Goal: Browse casually: Explore the website without a specific task or goal

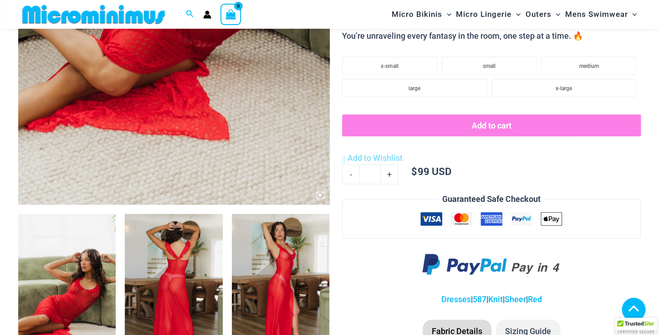
scroll to position [346, 0]
click at [95, 308] on img at bounding box center [66, 286] width 97 height 147
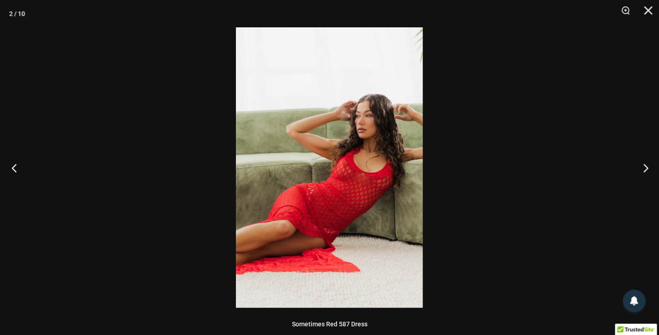
click at [15, 171] on button "Previous" at bounding box center [17, 168] width 34 height 46
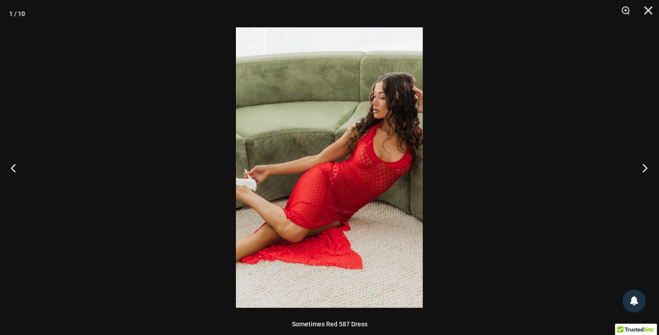
click at [645, 167] on button "Next" at bounding box center [642, 168] width 34 height 46
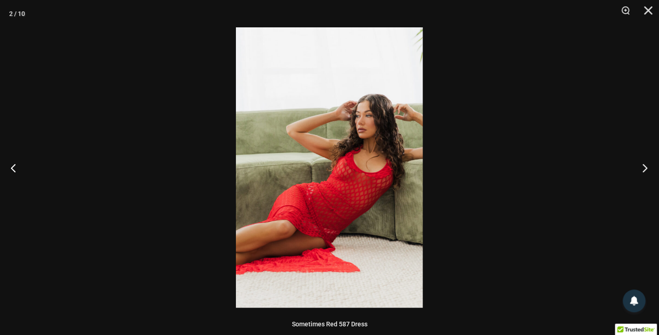
click at [645, 168] on button "Next" at bounding box center [642, 168] width 34 height 46
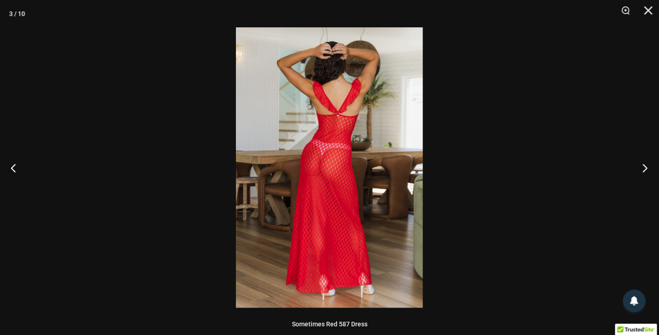
click at [645, 168] on button "Next" at bounding box center [642, 168] width 34 height 46
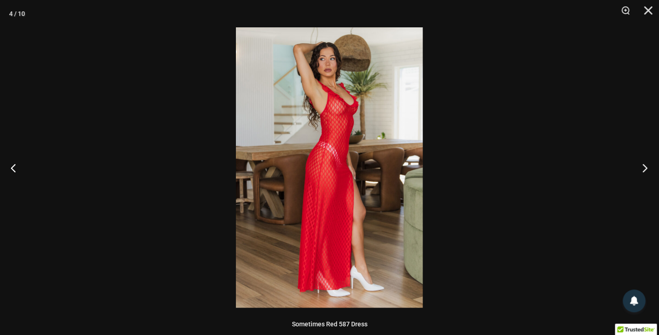
click at [645, 168] on button "Next" at bounding box center [642, 168] width 34 height 46
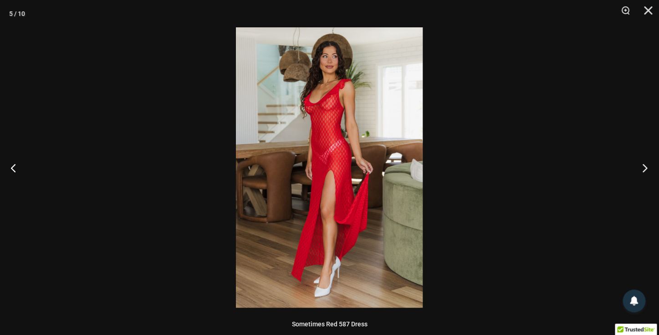
click at [645, 168] on button "Next" at bounding box center [642, 168] width 34 height 46
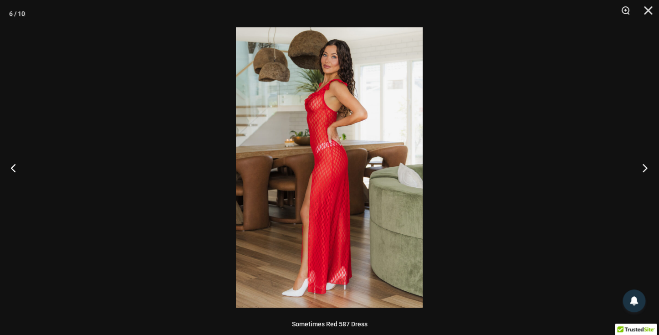
click at [645, 168] on button "Next" at bounding box center [642, 168] width 34 height 46
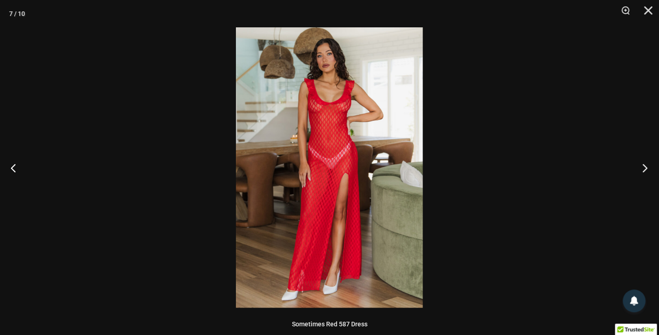
click at [645, 169] on button "Next" at bounding box center [642, 168] width 34 height 46
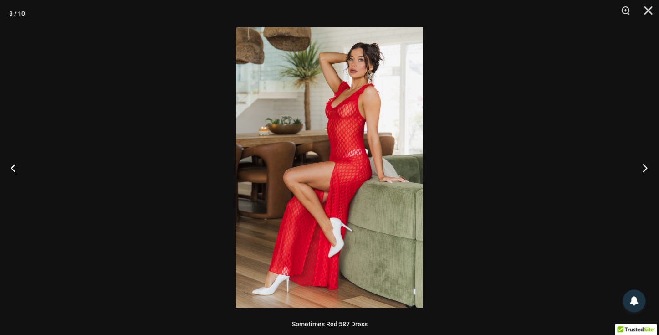
click at [645, 169] on button "Next" at bounding box center [642, 168] width 34 height 46
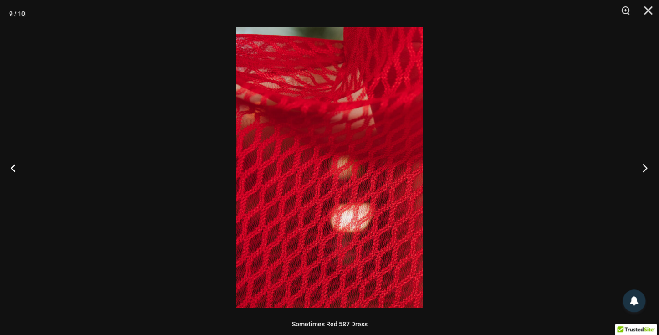
click at [645, 169] on button "Next" at bounding box center [642, 168] width 34 height 46
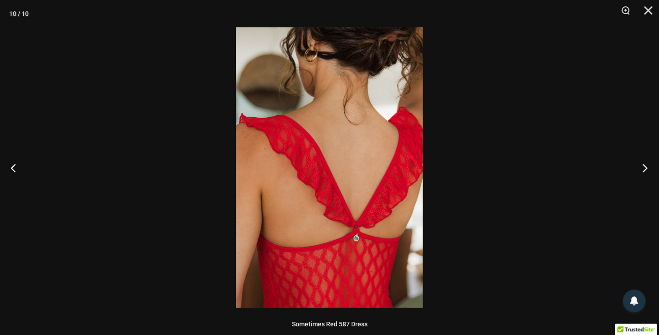
click at [645, 169] on button "Next" at bounding box center [642, 168] width 34 height 46
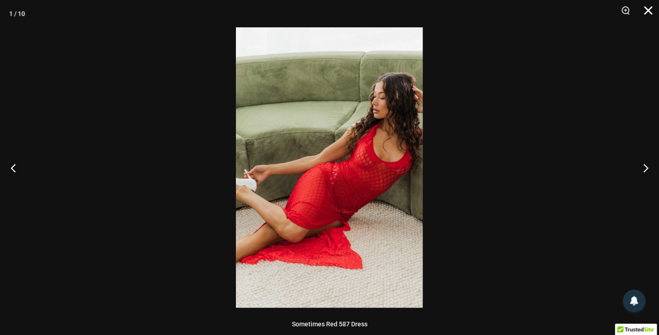
click at [648, 13] on button "Close" at bounding box center [644, 13] width 23 height 27
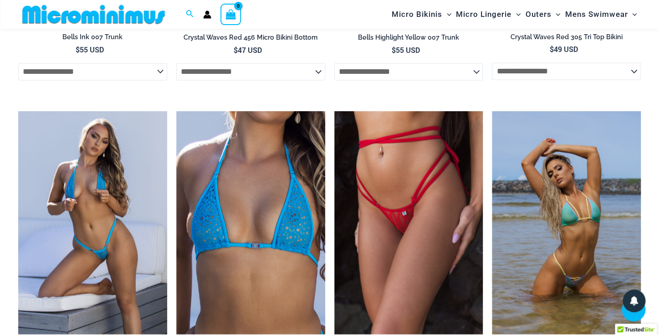
scroll to position [1887, 0]
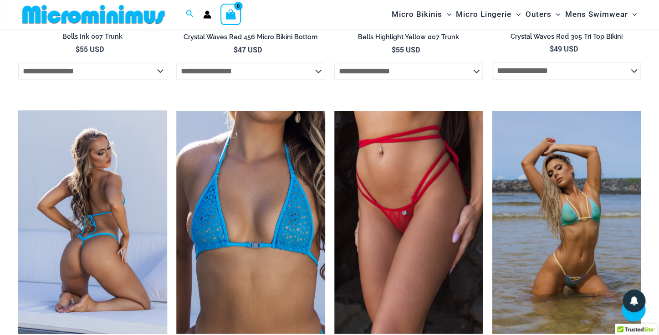
click at [90, 260] on img at bounding box center [92, 221] width 149 height 223
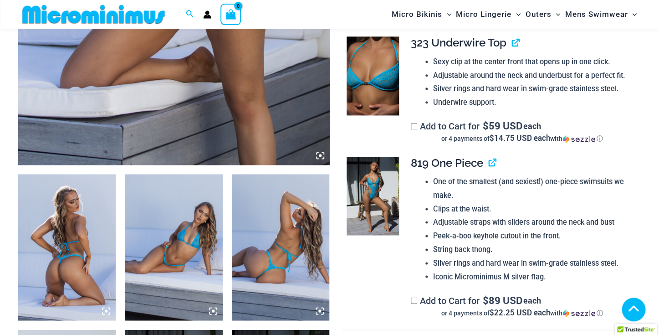
scroll to position [388, 0]
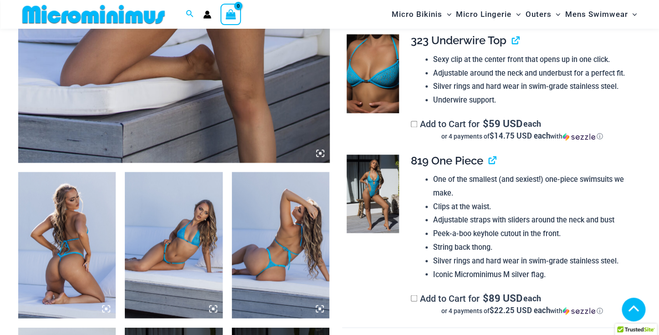
click at [80, 260] on img at bounding box center [66, 245] width 97 height 147
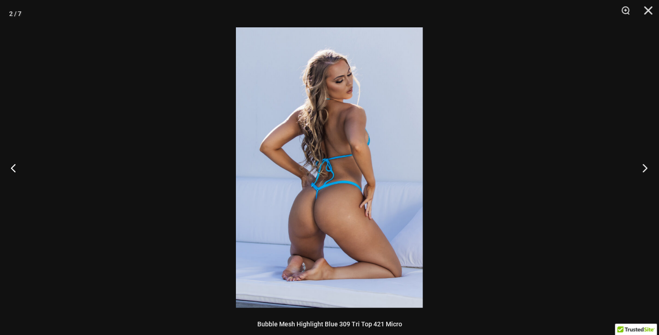
click at [646, 168] on button "Next" at bounding box center [642, 168] width 34 height 46
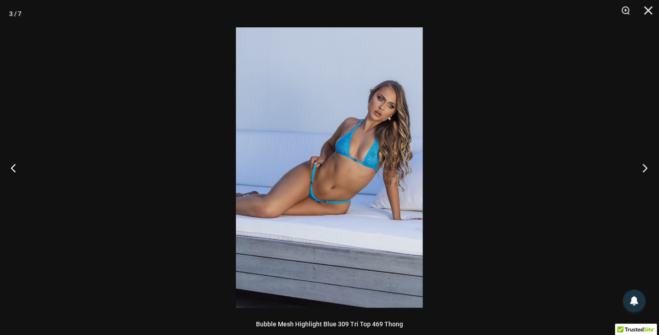
click at [646, 168] on button "Next" at bounding box center [642, 168] width 34 height 46
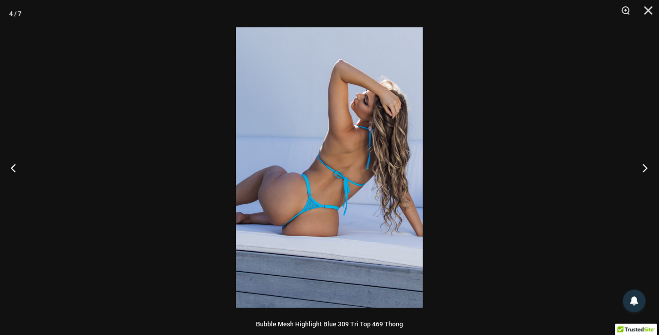
click at [646, 169] on button "Next" at bounding box center [642, 168] width 34 height 46
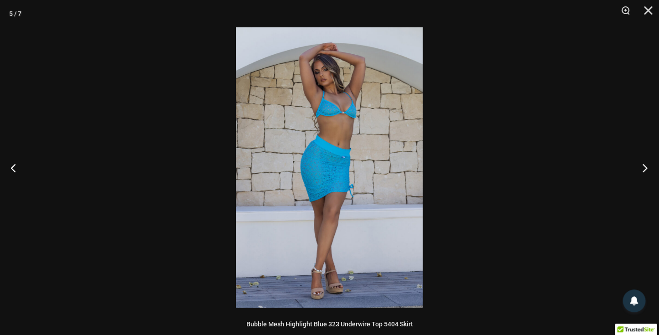
click at [646, 169] on button "Next" at bounding box center [642, 168] width 34 height 46
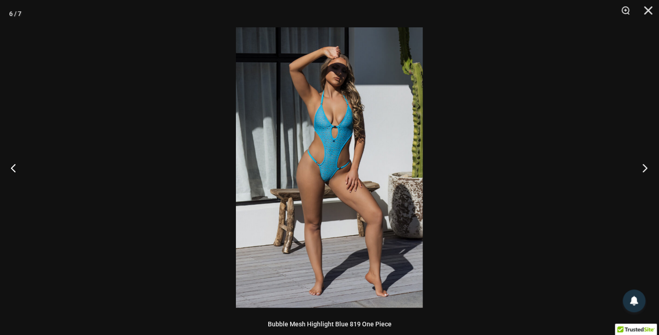
click at [646, 169] on button "Next" at bounding box center [642, 168] width 34 height 46
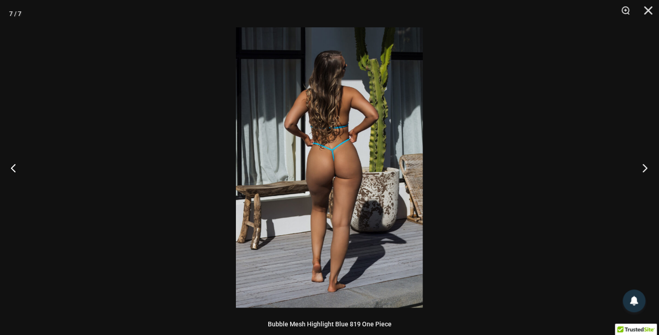
click at [646, 169] on button "Next" at bounding box center [642, 168] width 34 height 46
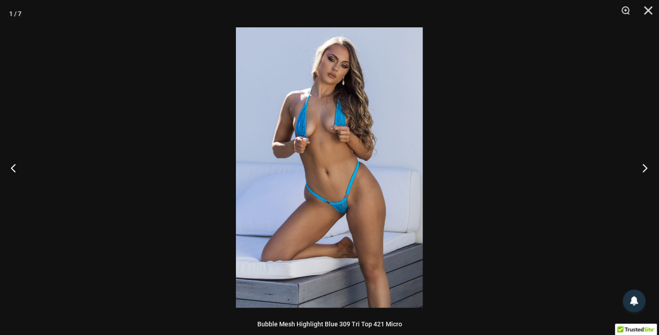
click at [646, 169] on button "Next" at bounding box center [642, 168] width 34 height 46
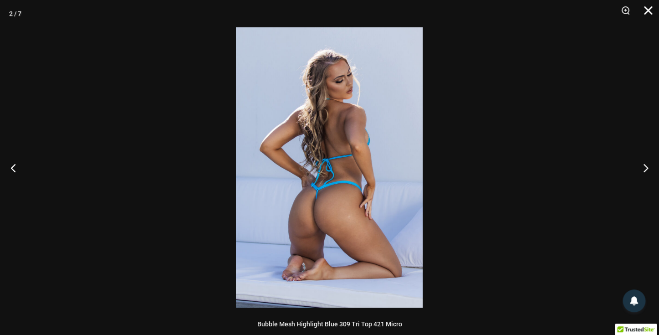
click at [648, 11] on button "Close" at bounding box center [644, 13] width 23 height 27
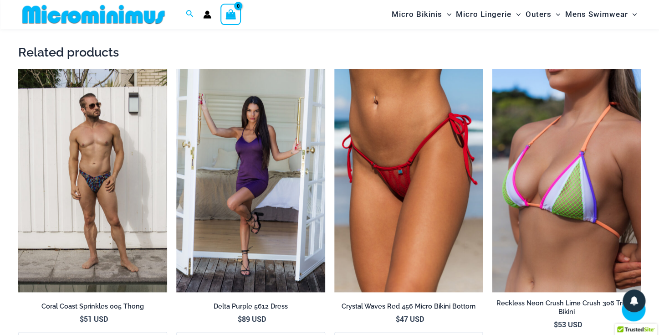
scroll to position [1687, 0]
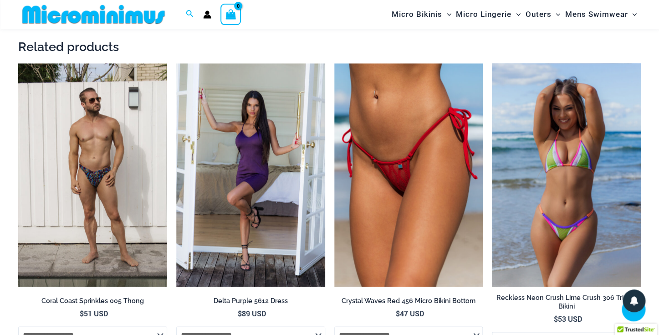
click at [560, 191] on img at bounding box center [566, 174] width 149 height 223
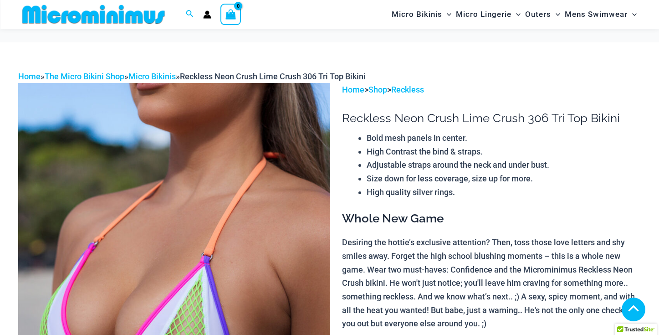
scroll to position [379, 0]
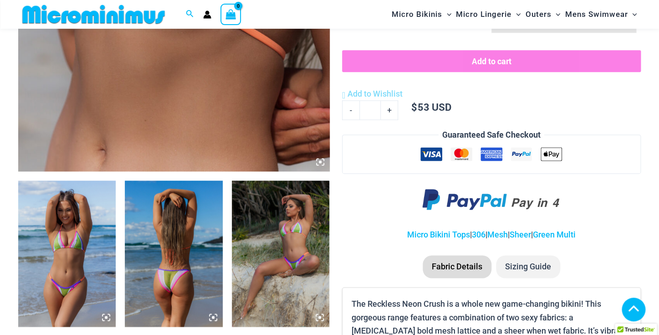
click at [73, 287] on img at bounding box center [66, 253] width 97 height 147
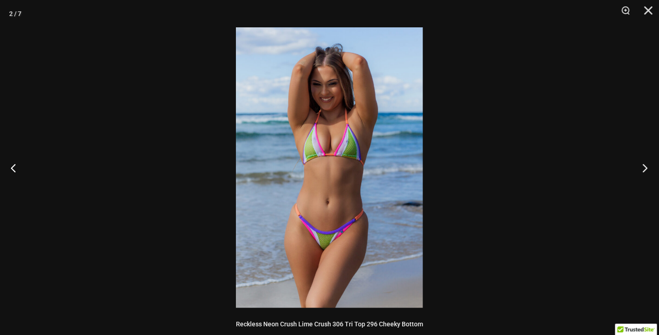
click at [645, 169] on button "Next" at bounding box center [642, 168] width 34 height 46
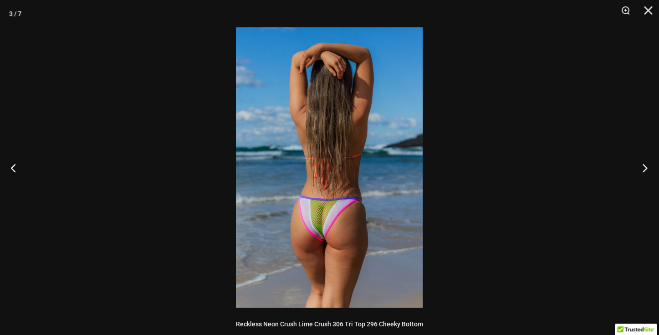
click at [645, 169] on button "Next" at bounding box center [642, 168] width 34 height 46
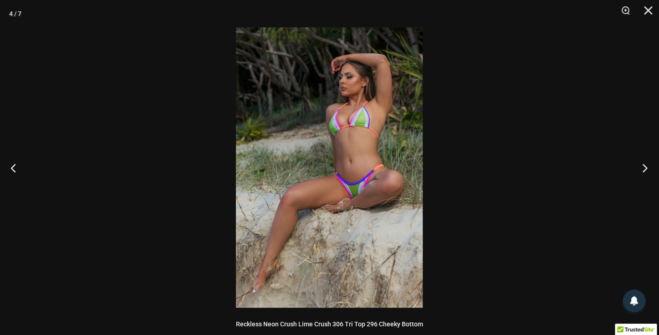
click at [645, 169] on button "Next" at bounding box center [642, 168] width 34 height 46
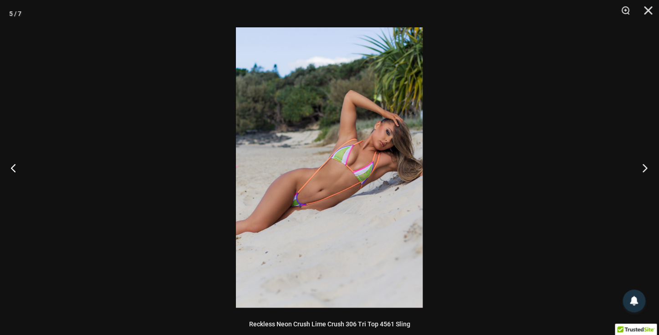
click at [645, 169] on button "Next" at bounding box center [642, 168] width 34 height 46
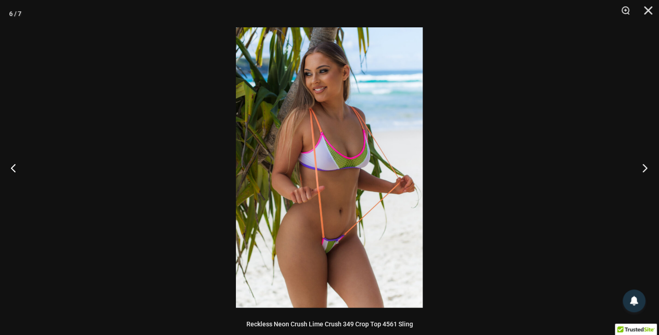
click at [645, 169] on button "Next" at bounding box center [642, 168] width 34 height 46
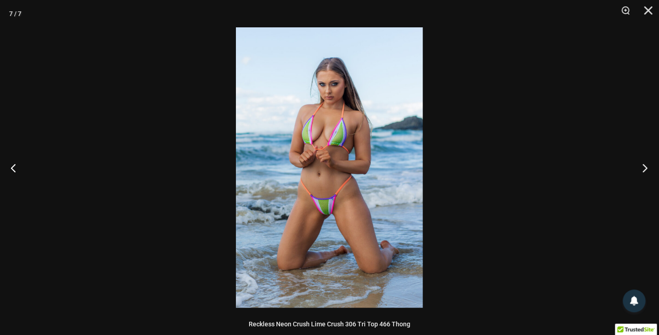
click at [645, 169] on button "Next" at bounding box center [642, 168] width 34 height 46
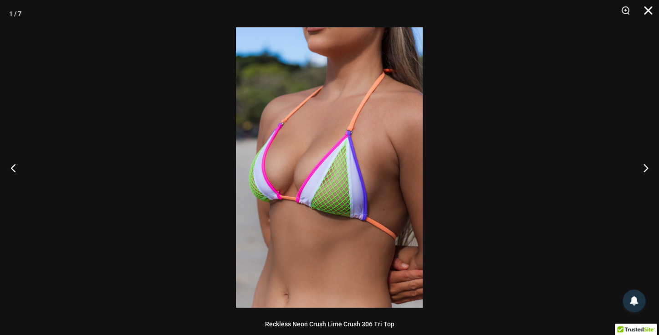
click at [648, 6] on button "Close" at bounding box center [644, 13] width 23 height 27
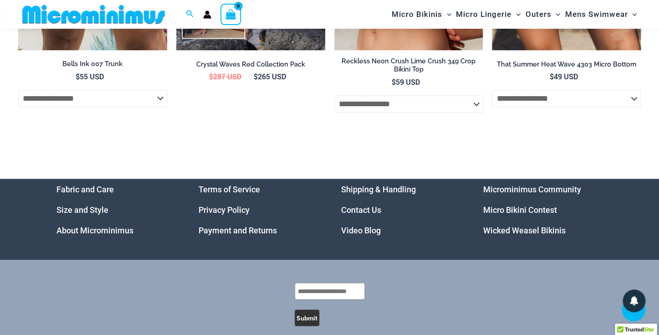
scroll to position [3178, 0]
